Goal: Task Accomplishment & Management: Use online tool/utility

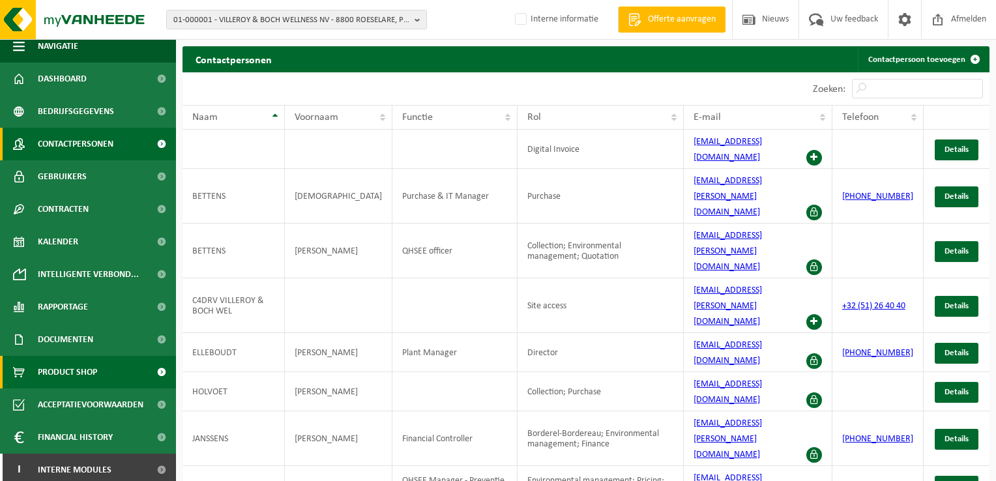
scroll to position [14, 0]
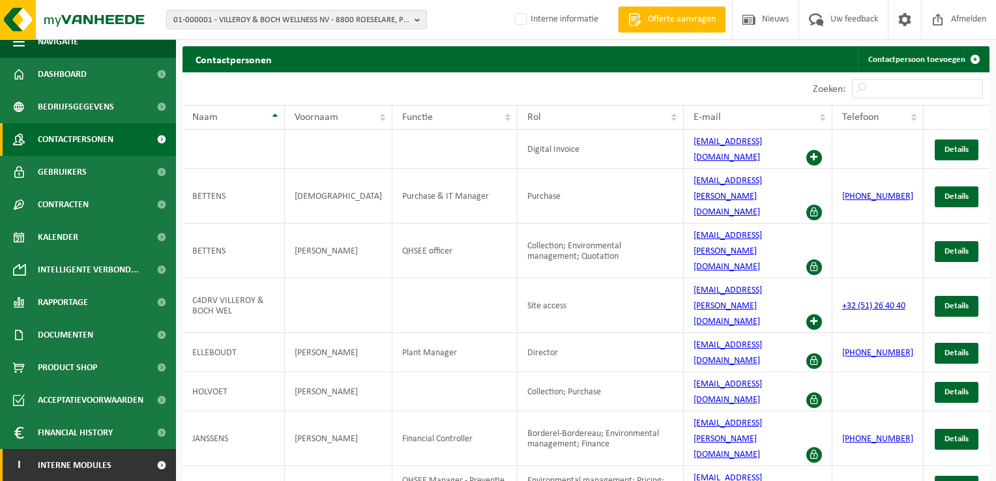
click at [88, 464] on span "Interne modules" at bounding box center [75, 465] width 74 height 33
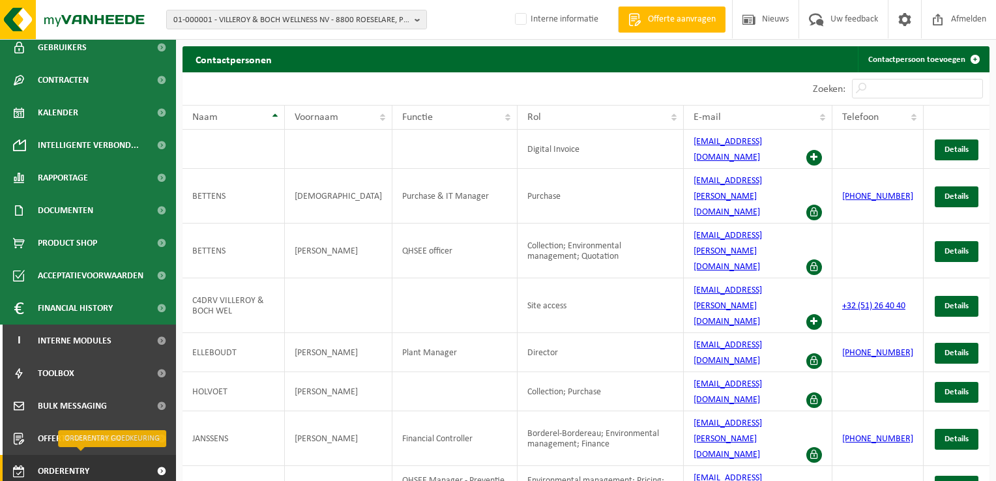
scroll to position [144, 0]
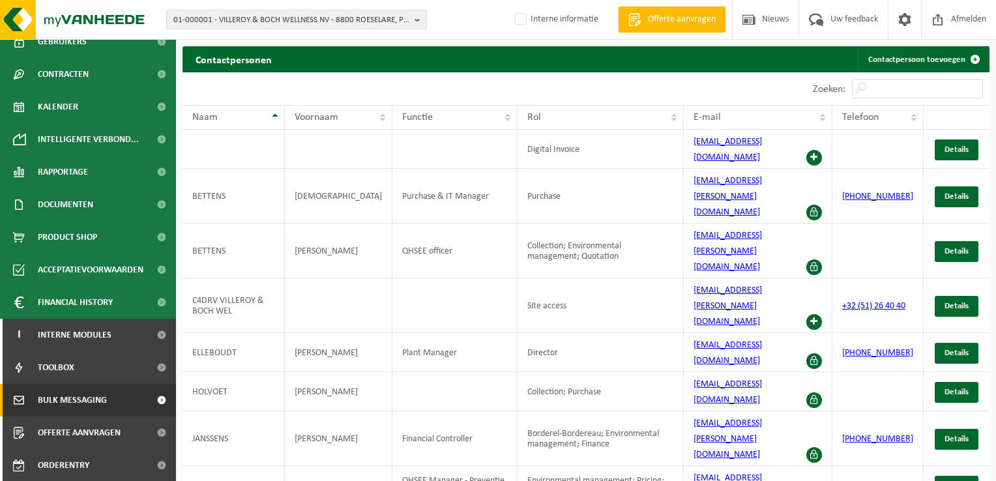
click at [71, 404] on span "Bulk Messaging" at bounding box center [72, 400] width 69 height 33
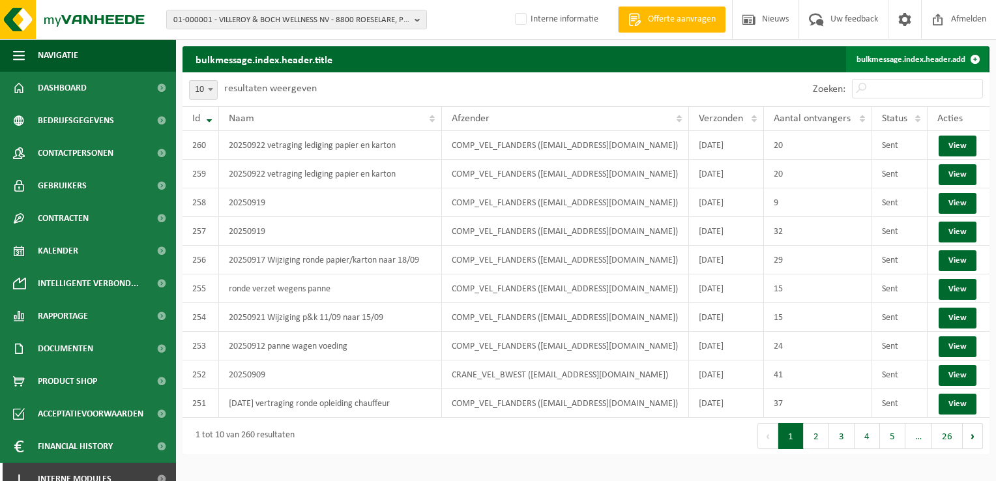
click at [947, 66] on link "bulkmessage.index.header.add" at bounding box center [917, 59] width 142 height 26
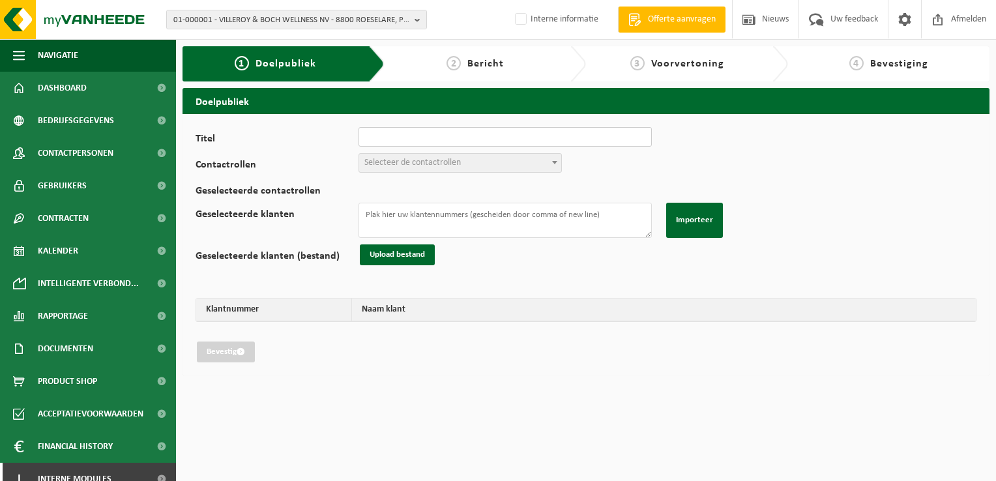
click at [391, 132] on input "Titel" at bounding box center [505, 137] width 293 height 20
type input "20250923 wijziging voeding 24/09 naar 26/09"
click at [406, 158] on span "Selecteer de contactrollen" at bounding box center [413, 163] width 97 height 10
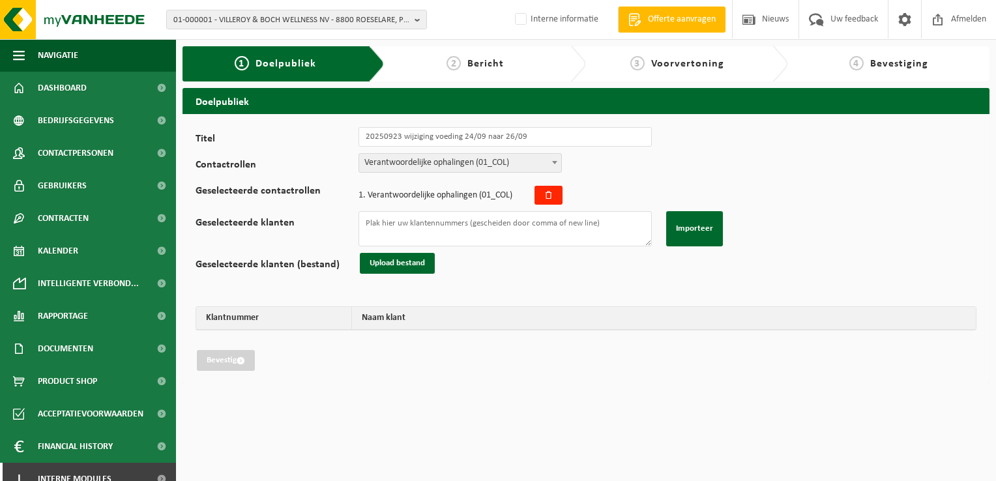
click at [451, 155] on span "Verantwoordelijke ophalingen (01_COL)" at bounding box center [460, 163] width 202 height 18
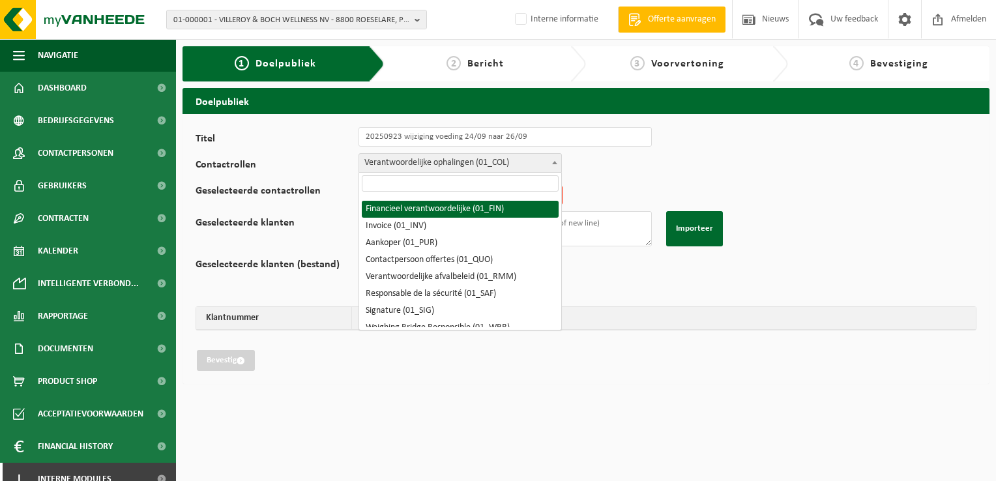
scroll to position [65, 0]
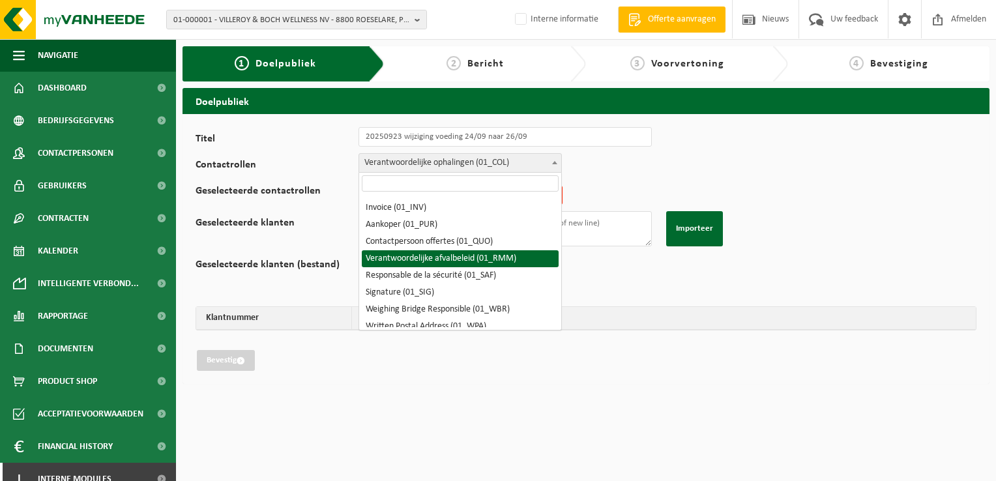
select select "01_RMM"
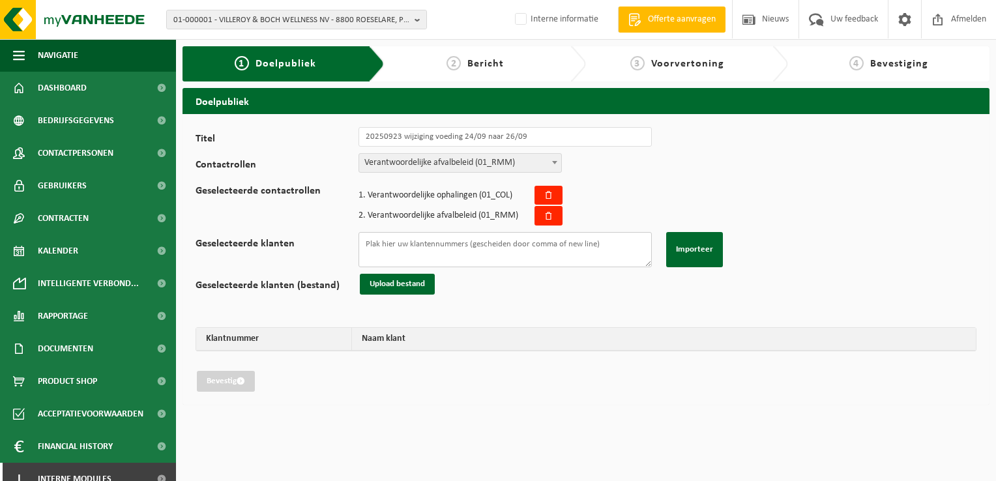
click at [492, 251] on textarea "Geselecteerde klanten" at bounding box center [505, 249] width 293 height 35
paste textarea "01-003855 10-927062 10-891882 02-008207 01-000590 10-846945 01-000467 01-067136…"
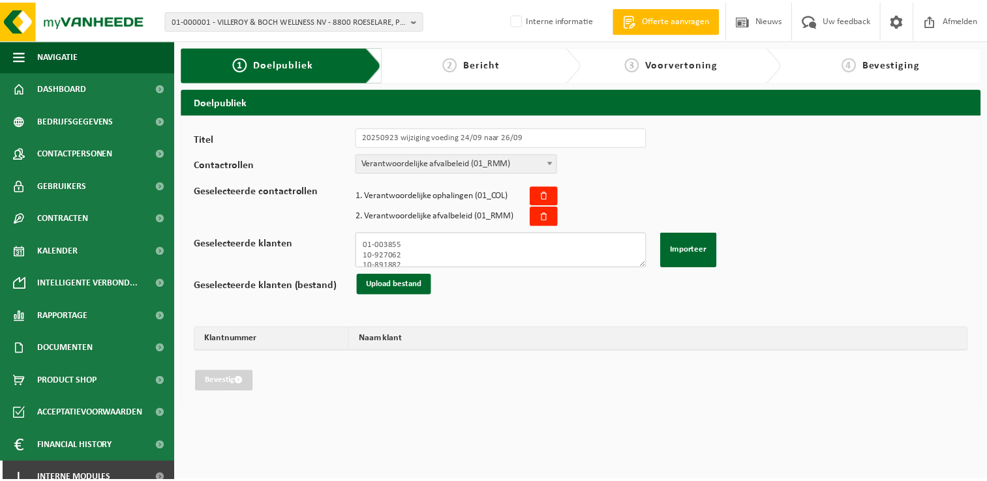
scroll to position [440, 0]
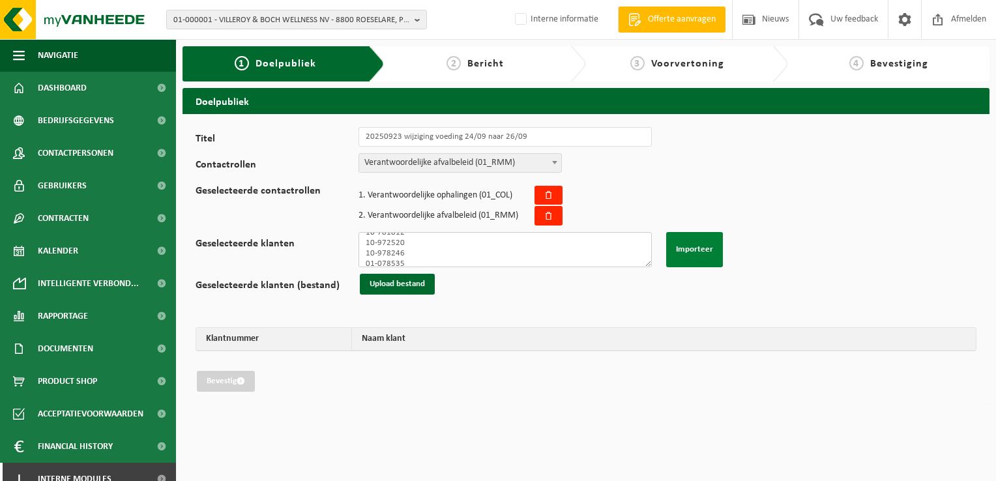
type textarea "01-003855 10-927062 10-891882 02-008207 01-000590 10-846945 01-000467 01-067136…"
click at [696, 257] on button "Importeer" at bounding box center [694, 249] width 57 height 35
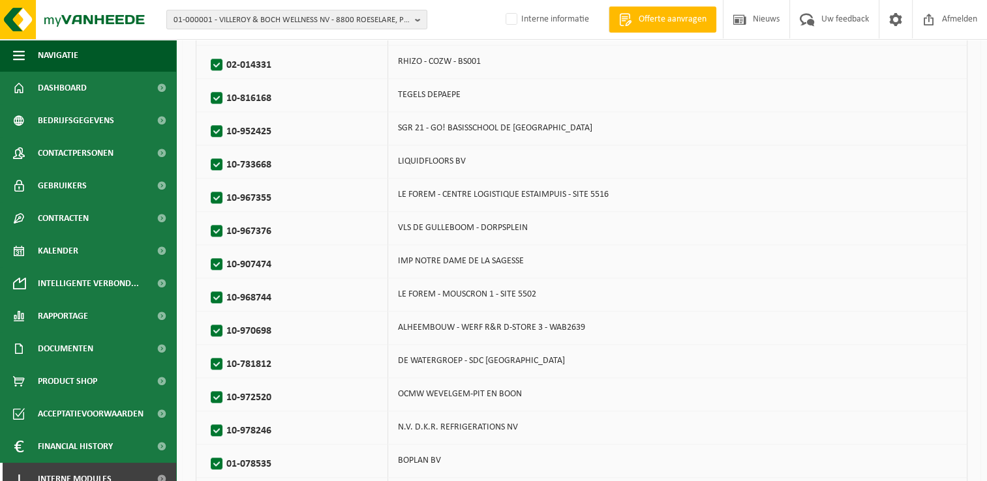
scroll to position [1450, 0]
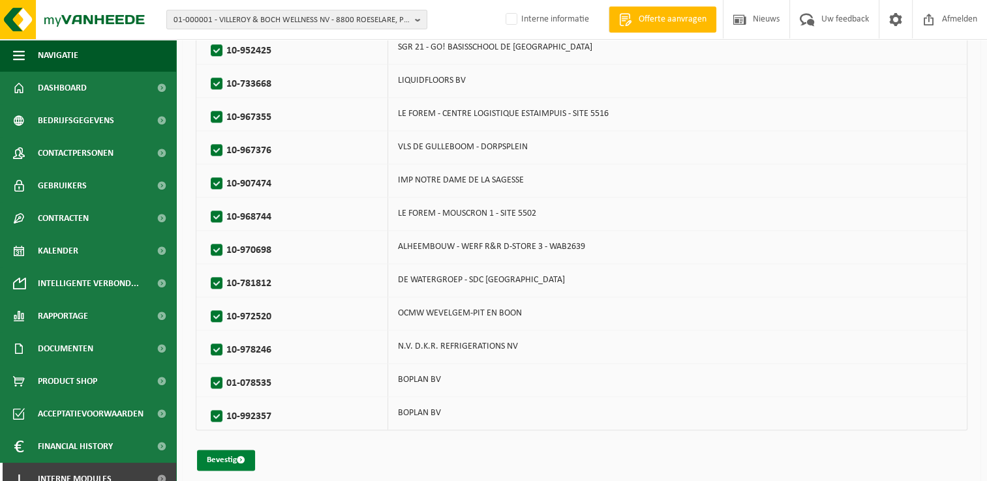
click at [230, 453] on button "Bevestig" at bounding box center [226, 460] width 58 height 21
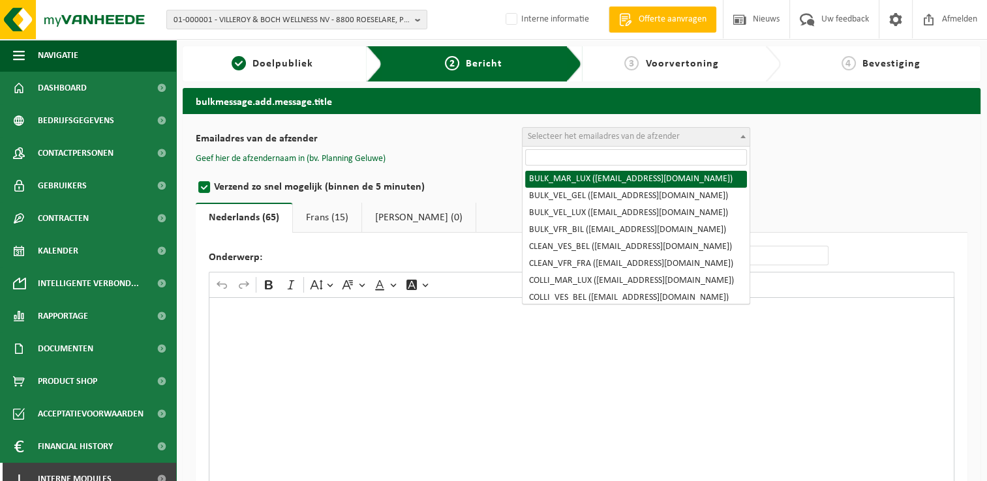
click at [589, 138] on span "Selecteer het emailadres van de afzender" at bounding box center [604, 137] width 152 height 10
click at [588, 158] on input "search" at bounding box center [636, 157] width 222 height 16
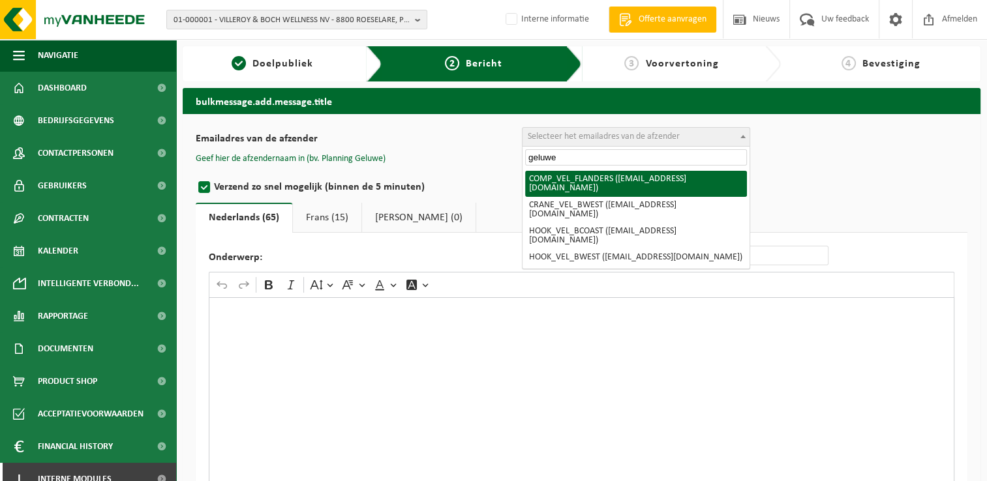
type input "geluwe"
select select "COMP_VEL_FLANDERS"
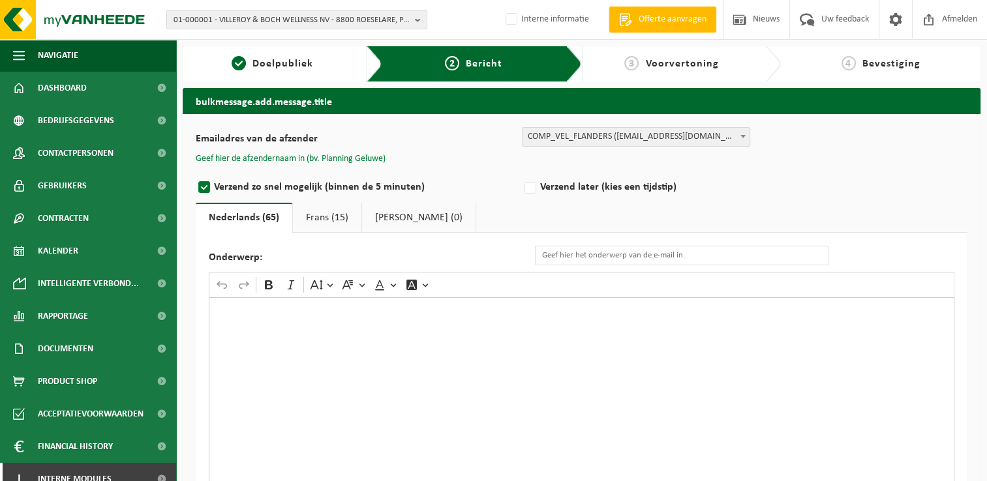
click at [383, 159] on button "Geef hier de afzendernaam in (bv. Planning Geluwe)" at bounding box center [291, 159] width 190 height 12
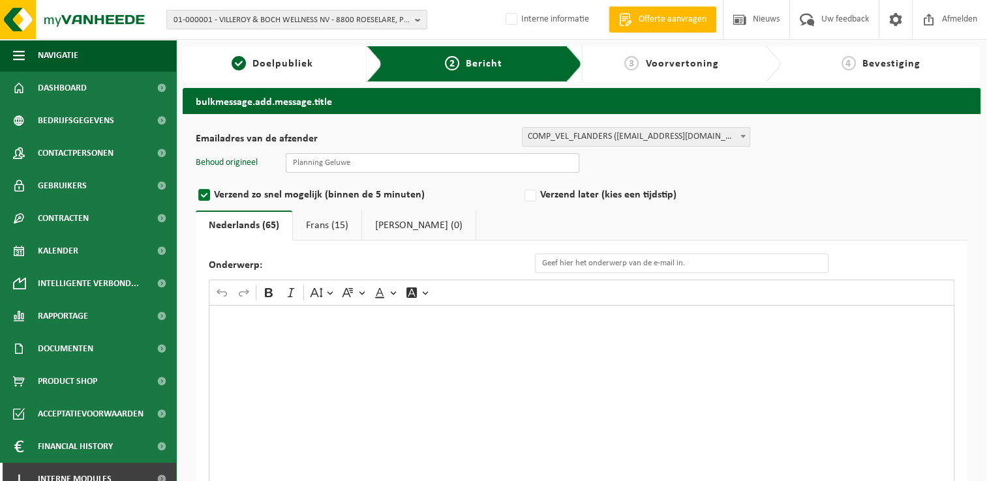
click at [377, 168] on input "text" at bounding box center [432, 163] width 293 height 20
type input "Planning Geluwe"
click at [584, 266] on input "Onderwerp:" at bounding box center [681, 264] width 293 height 20
click at [590, 269] on input "Onderwerp:" at bounding box center [681, 264] width 293 height 20
paste input "01-003855 10-927062 10-891882 02-008207 01-000590 10-846945 01-000467 01-067136…"
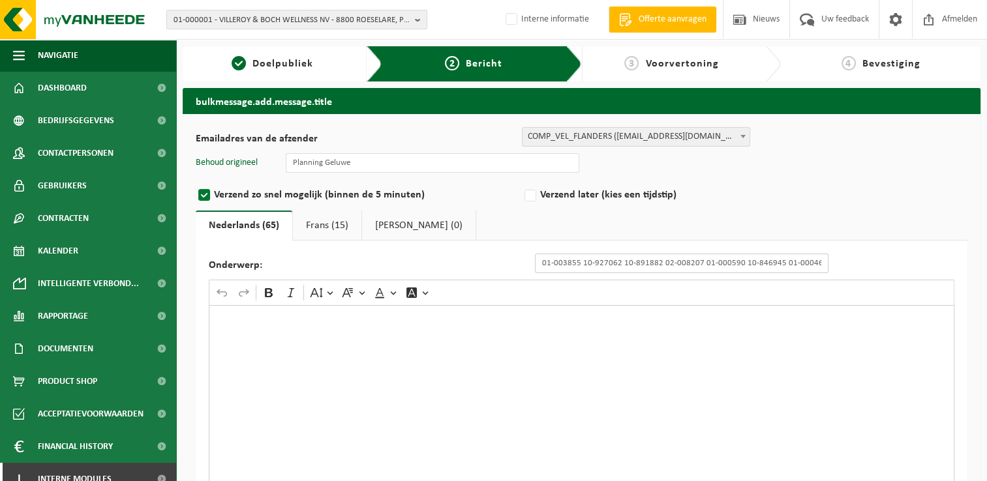
scroll to position [0, 1507]
type input "01-003855 10-927062 10-891882 02-008207 01-000590 10-846945 01-000467 01-067136…"
drag, startPoint x: 821, startPoint y: 265, endPoint x: 489, endPoint y: 278, distance: 332.2
click at [491, 278] on div "Onderwerp: 01-003855 10-927062 10-891882 02-008207 01-000590 10-846945 01-00046…" at bounding box center [581, 410] width 771 height 338
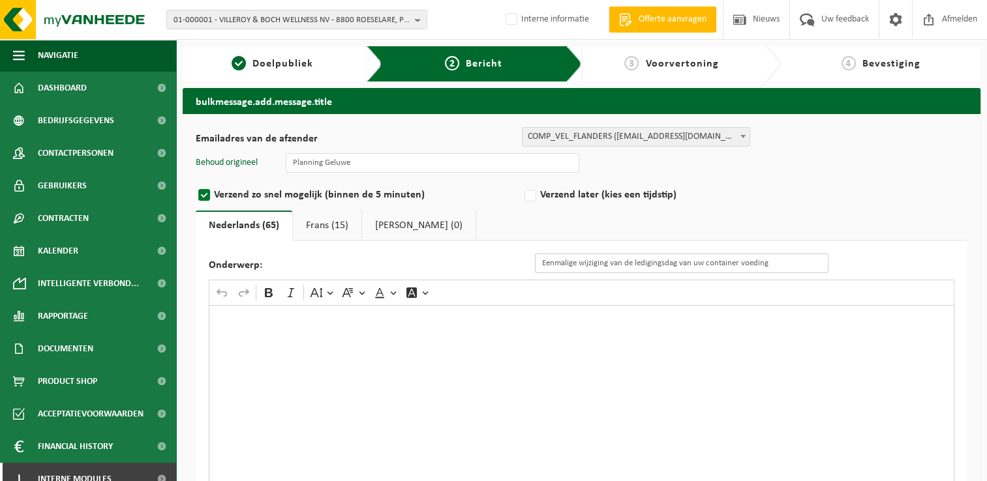
type input "Eenmalige wijziging van de ledigingsdag van uw container voeding"
click at [477, 316] on p "Rich Text Editor. Editing area: main. Press Alt+0 for help." at bounding box center [582, 318] width 732 height 9
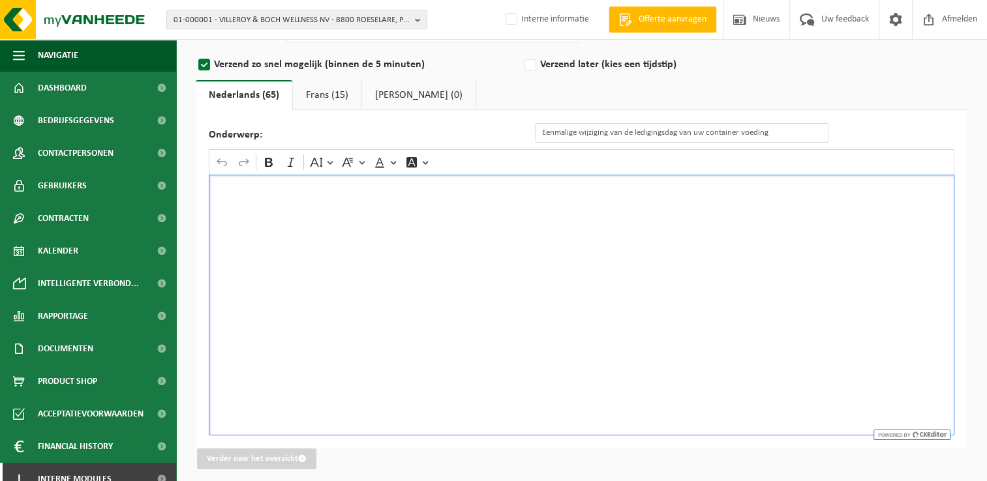
scroll to position [137, 0]
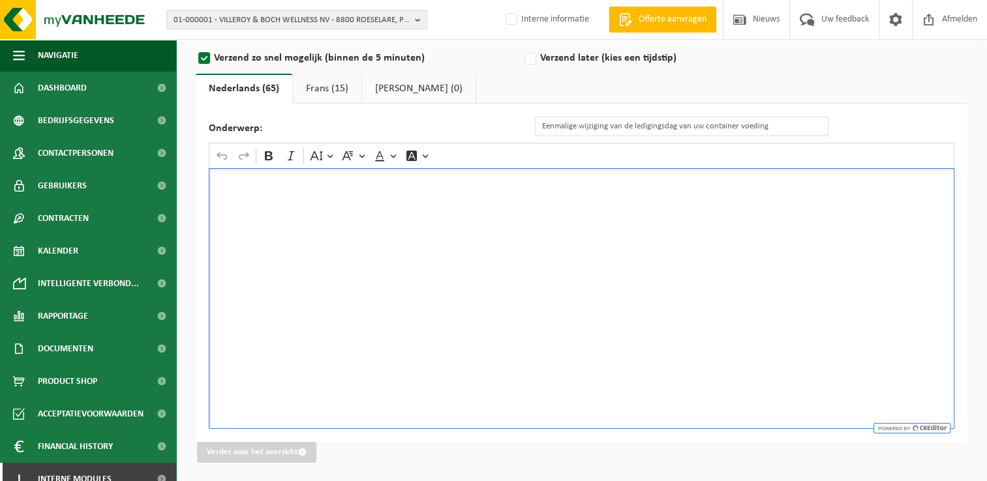
click at [673, 210] on div "Rich Text Editor. Editing area: main. Press Alt+0 for help." at bounding box center [581, 298] width 745 height 261
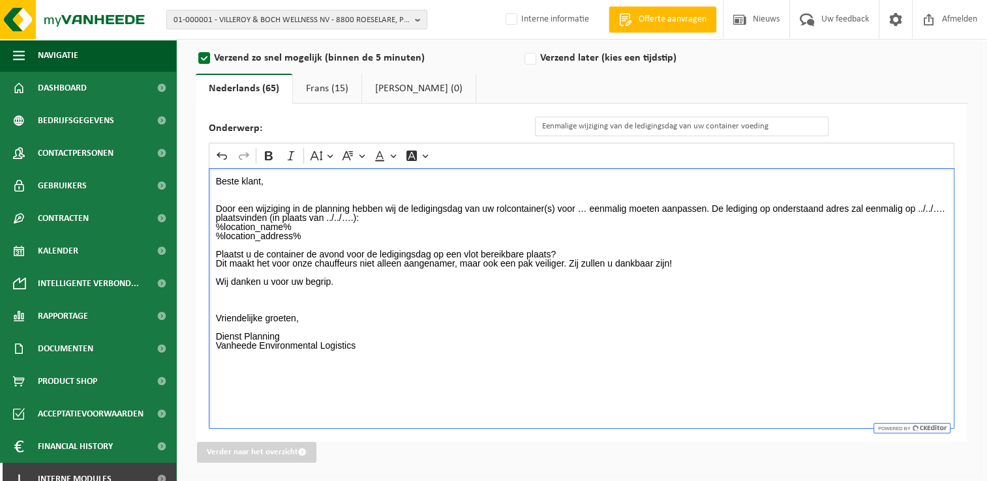
click at [581, 207] on p "Beste klant, Door een wijziging in de planning hebben wij de ledigingsdag van u…" at bounding box center [582, 268] width 732 height 183
drag, startPoint x: 213, startPoint y: 216, endPoint x: 244, endPoint y: 216, distance: 31.3
click at [244, 216] on div "Beste klant, Door een wijziging in de planning hebben wij de ledigingsdag van u…" at bounding box center [581, 298] width 745 height 261
drag, startPoint x: 416, startPoint y: 218, endPoint x: 434, endPoint y: 218, distance: 17.6
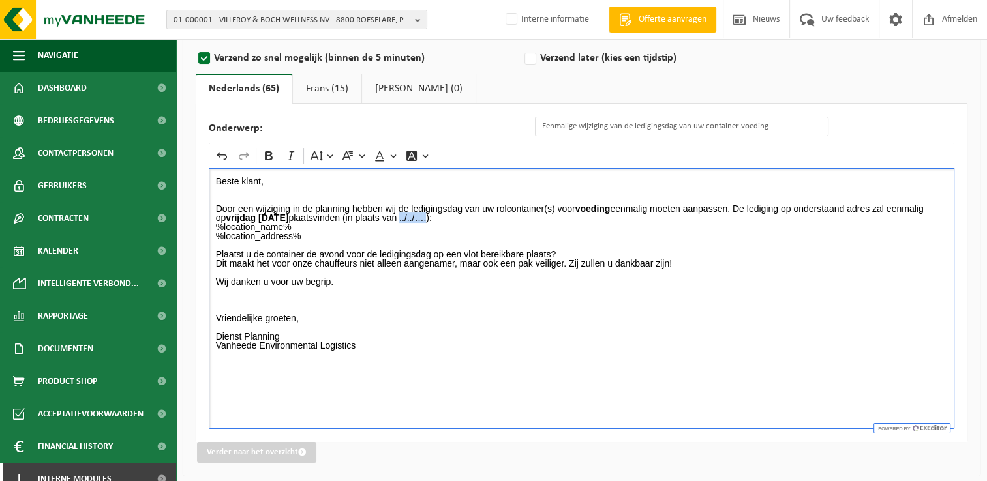
click at [434, 218] on p "Beste klant, Door een wijziging in de planning hebben wij de ledigingsdag van u…" at bounding box center [582, 268] width 732 height 183
click at [543, 216] on p "Beste klant, Door een wijziging in de planning hebben wij de ledigingsdag van u…" at bounding box center [582, 268] width 732 height 183
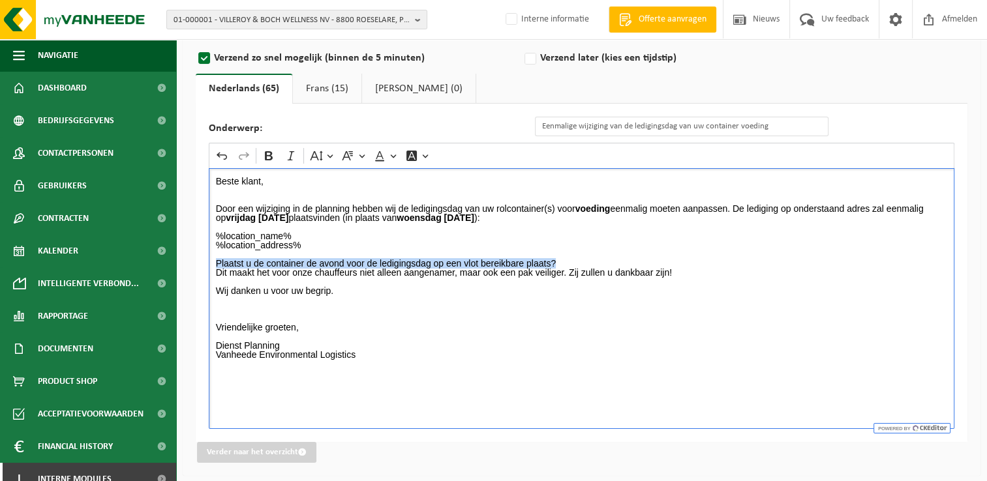
drag, startPoint x: 215, startPoint y: 260, endPoint x: 592, endPoint y: 265, distance: 377.6
click at [592, 265] on div "Beste klant, Door een wijziging in de planning hebben wij de ledigingsdag van u…" at bounding box center [581, 298] width 745 height 261
click at [371, 331] on p "%location_name% %location_address% Plaatst u de container de avond voor de ledi…" at bounding box center [582, 295] width 732 height 146
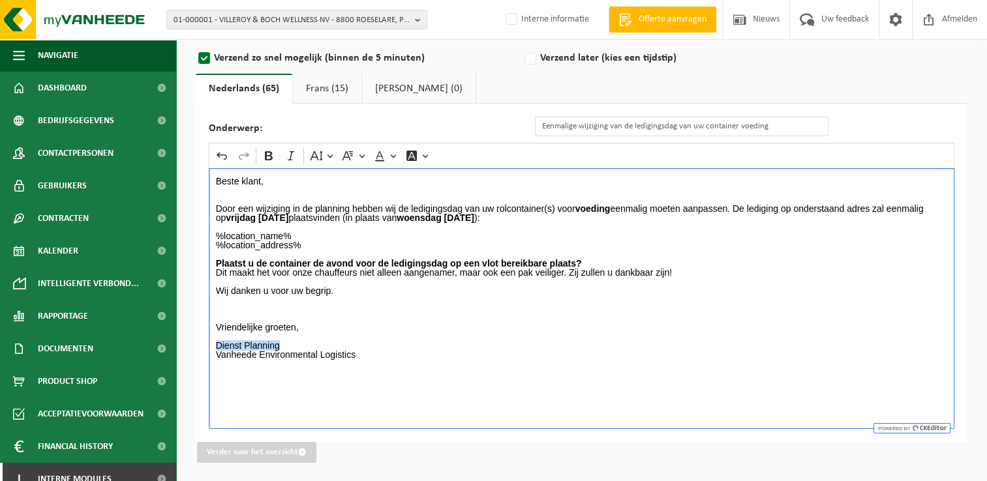
drag, startPoint x: 213, startPoint y: 344, endPoint x: 290, endPoint y: 343, distance: 77.0
click at [290, 343] on div "Beste klant, Door een wijziging in de planning hebben wij de ledigingsdag van u…" at bounding box center [581, 298] width 745 height 261
click at [383, 368] on div "Beste klant, Door een wijziging in de planning hebben wij de ledigingsdag van u…" at bounding box center [581, 298] width 745 height 261
click at [329, 87] on link "Frans (15)" at bounding box center [327, 89] width 68 height 30
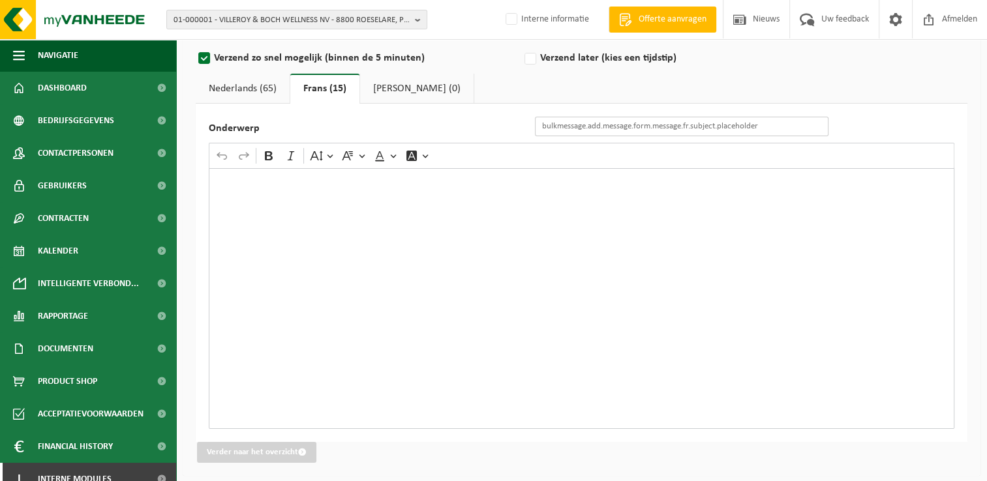
click at [676, 127] on input "Onderwerp" at bounding box center [681, 127] width 293 height 20
paste input "Changement exceptionnel du jour de vidange de vos ..."
type input "Changement exceptionnel du jour de vidange de vos déchets allimentaire"
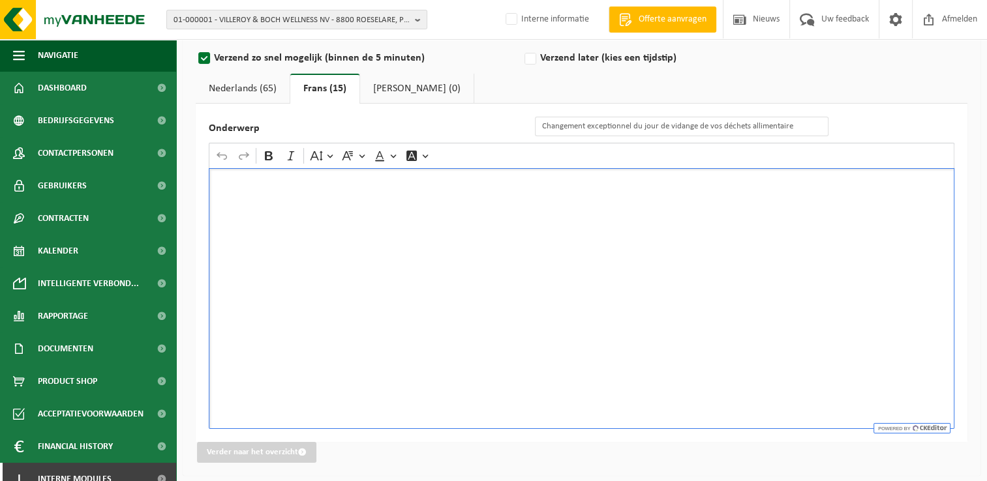
click at [438, 205] on div "Rich Text Editor. Editing area: main. Press Alt+0 for help." at bounding box center [581, 298] width 745 height 261
click at [449, 221] on div "Rich Text Editor. Editing area: main. Press Alt+0 for help." at bounding box center [581, 298] width 745 height 261
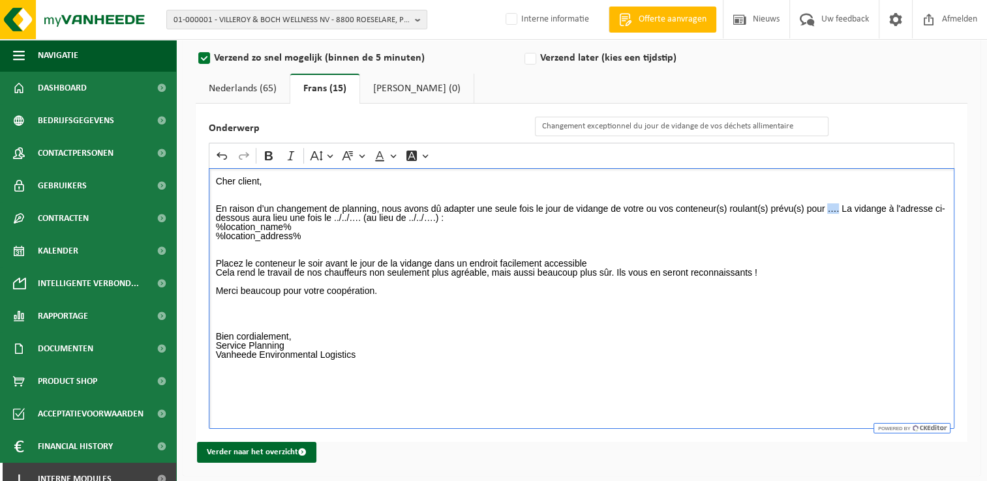
drag, startPoint x: 827, startPoint y: 207, endPoint x: 838, endPoint y: 210, distance: 11.4
click at [838, 210] on p "Cher client, En raison d’un changement de planning, nous avons dû adapter une s…" at bounding box center [582, 273] width 732 height 192
drag, startPoint x: 424, startPoint y: 215, endPoint x: 452, endPoint y: 215, distance: 28.0
click at [452, 215] on p "Cher client, En raison d’un changement de planning, nous avons dû adapter une s…" at bounding box center [582, 273] width 732 height 192
drag, startPoint x: 559, startPoint y: 216, endPoint x: 582, endPoint y: 218, distance: 23.5
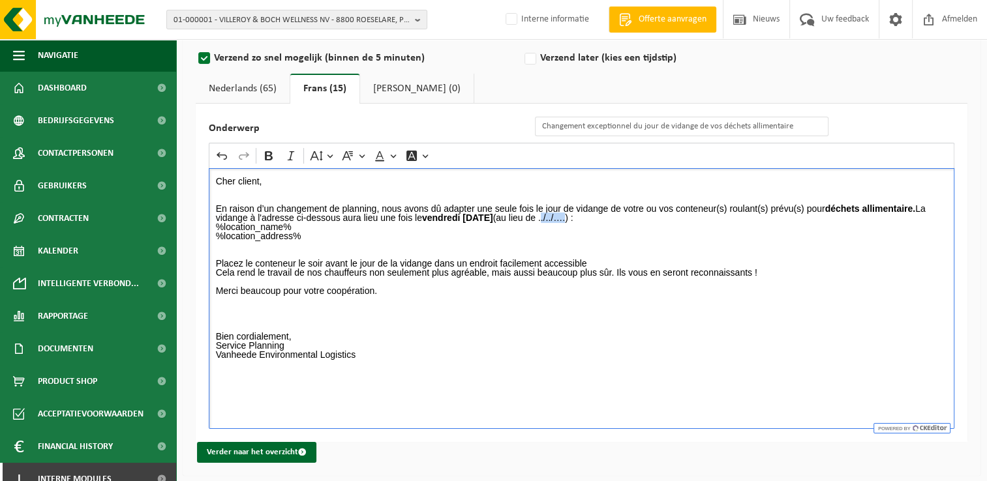
click at [582, 218] on p "Cher client, En raison d’un changement de planning, nous avons dû adapter une s…" at bounding box center [582, 273] width 732 height 192
click at [689, 222] on p "Cher client, En raison d’un changement de planning, nous avons dû adapter une s…" at bounding box center [582, 273] width 732 height 192
click at [687, 218] on p "Cher client, En raison d’un changement de planning, nous avons dû adapter une s…" at bounding box center [582, 273] width 732 height 192
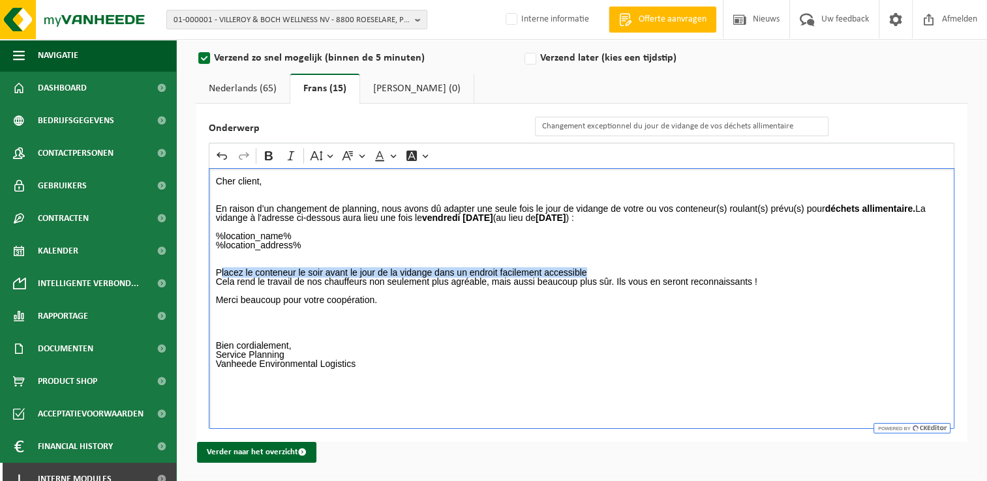
drag, startPoint x: 219, startPoint y: 270, endPoint x: 619, endPoint y: 269, distance: 400.4
click at [619, 269] on p "⁠⁠⁠⁠⁠⁠⁠ %location_name% %location_address% Placez le conteneur le soir avant le…" at bounding box center [582, 299] width 732 height 155
click at [621, 275] on p "%location_name% %location_address% Placez le conteneur le soir avant le jour de…" at bounding box center [582, 299] width 732 height 155
drag, startPoint x: 621, startPoint y: 271, endPoint x: 211, endPoint y: 273, distance: 410.2
click at [211, 273] on div "Cher client, En raison d’un changement de planning, nous avons dû adapter une s…" at bounding box center [581, 298] width 745 height 261
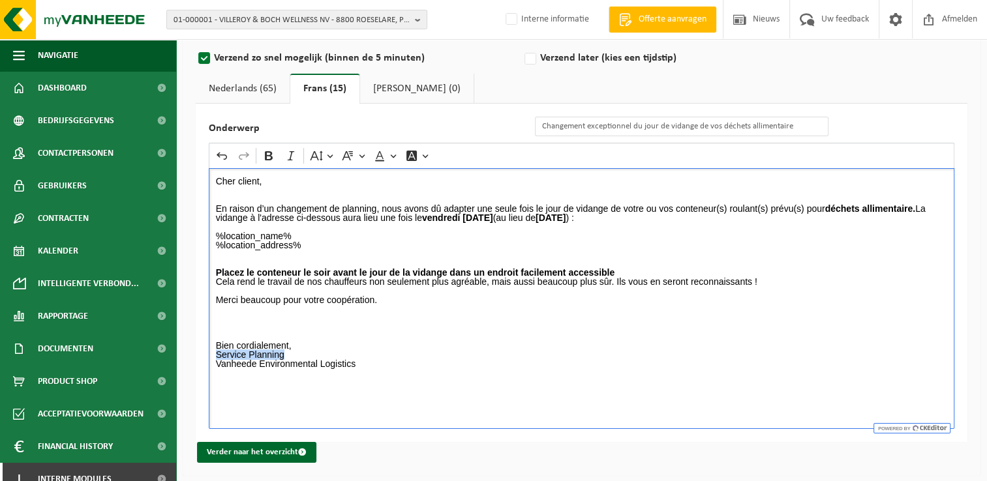
drag, startPoint x: 294, startPoint y: 351, endPoint x: 199, endPoint y: 356, distance: 95.3
click at [199, 356] on div "Onderwerp Changement exceptionnel du jour de vidange de vos déchets allimentair…" at bounding box center [581, 273] width 771 height 338
click at [663, 248] on p "%location_name% %location_address% Placez le conteneur le soir avant le jour de…" at bounding box center [582, 299] width 732 height 155
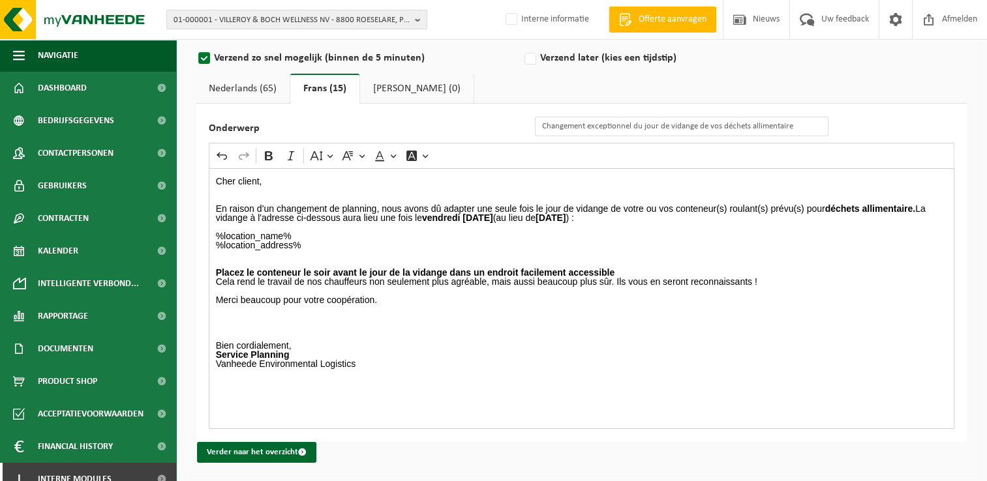
click at [256, 90] on link "Nederlands (65)" at bounding box center [243, 89] width 94 height 30
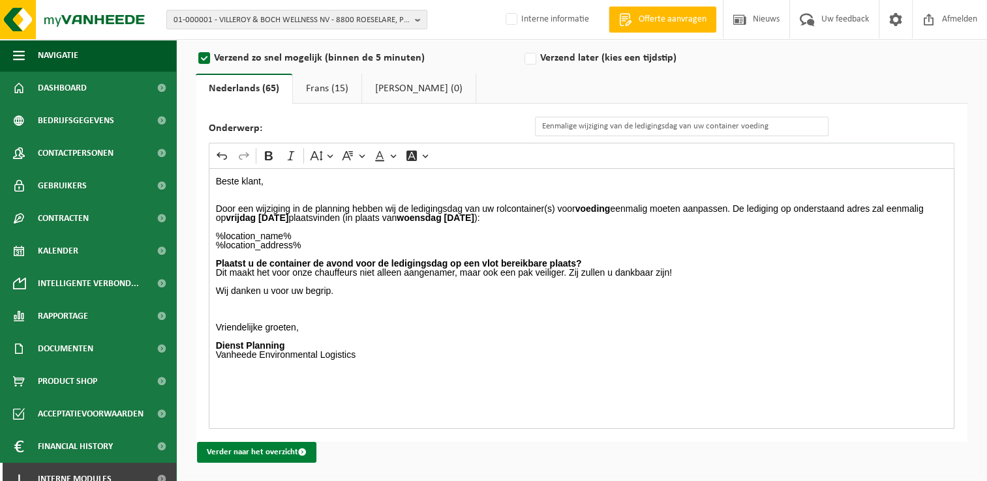
click at [295, 453] on button "Verder naar het overzicht" at bounding box center [256, 452] width 119 height 21
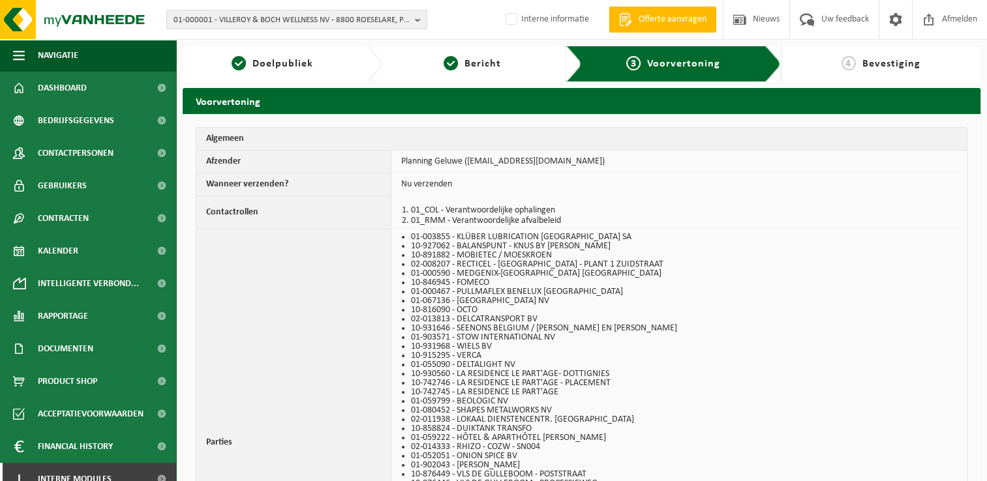
click at [280, 432] on th "Parties" at bounding box center [293, 443] width 195 height 426
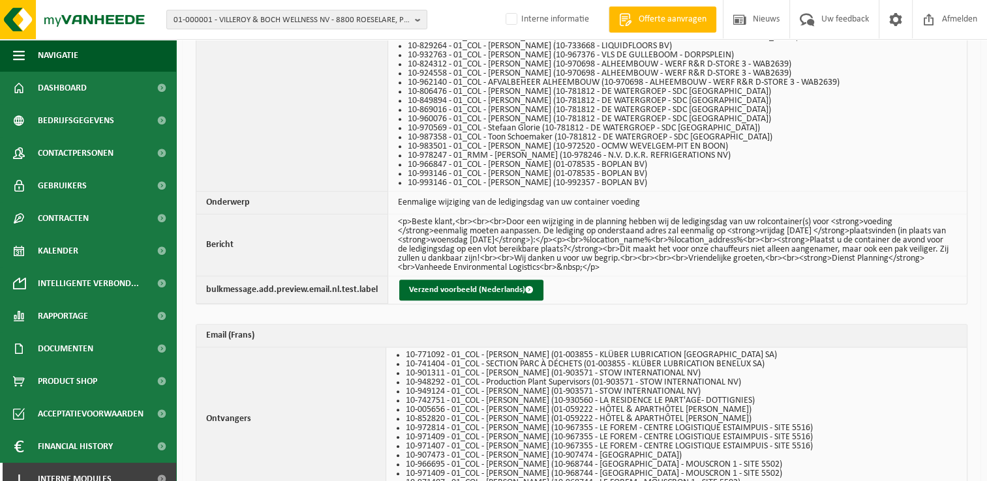
scroll to position [1296, 0]
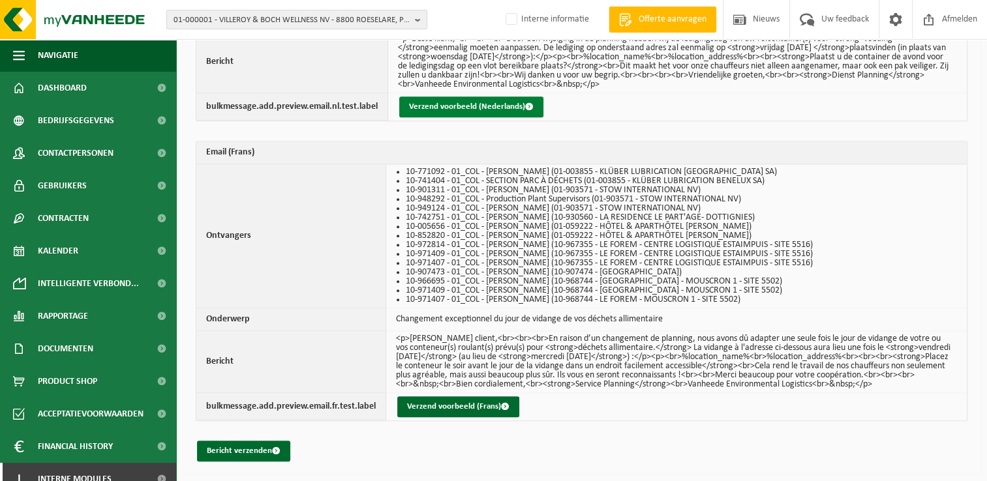
click at [434, 104] on button "Verzend voorbeeld (Nederlands)" at bounding box center [471, 107] width 144 height 21
click at [501, 411] on span "button" at bounding box center [505, 406] width 8 height 8
click at [261, 455] on button "Bericht verzenden" at bounding box center [243, 451] width 93 height 21
